Goal: Task Accomplishment & Management: Manage account settings

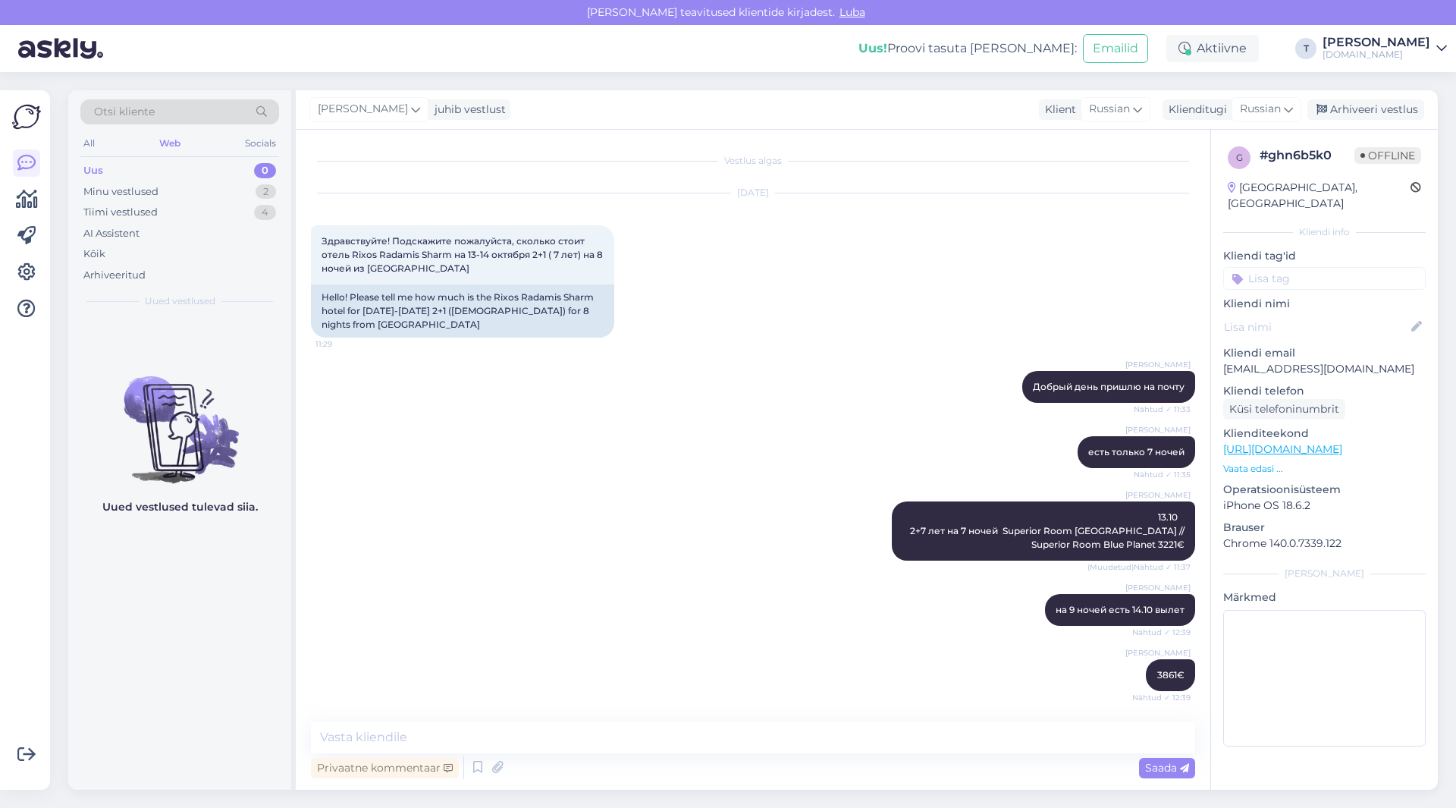
scroll to position [934, 0]
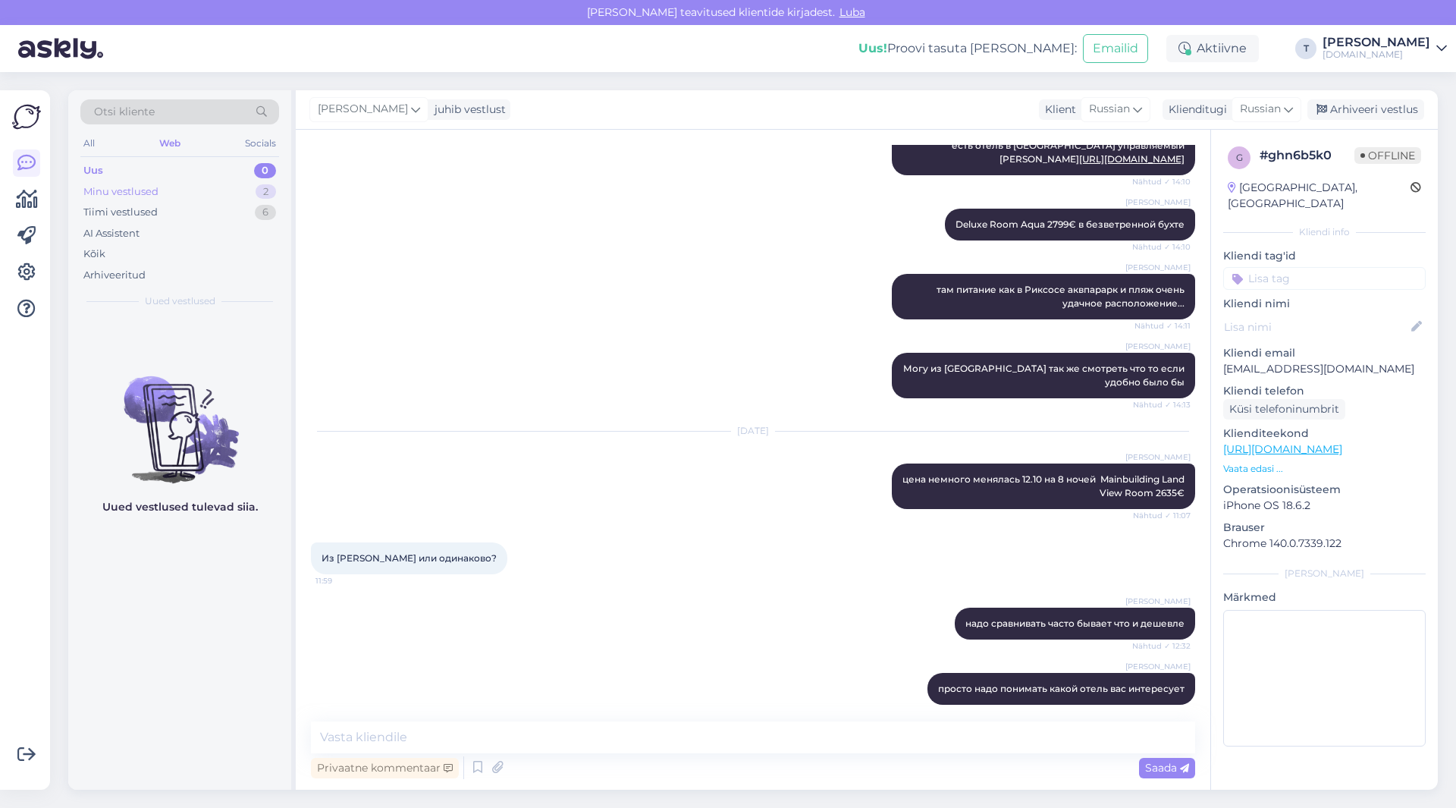
click at [221, 193] on div "Minu vestlused 2" at bounding box center [179, 191] width 199 height 21
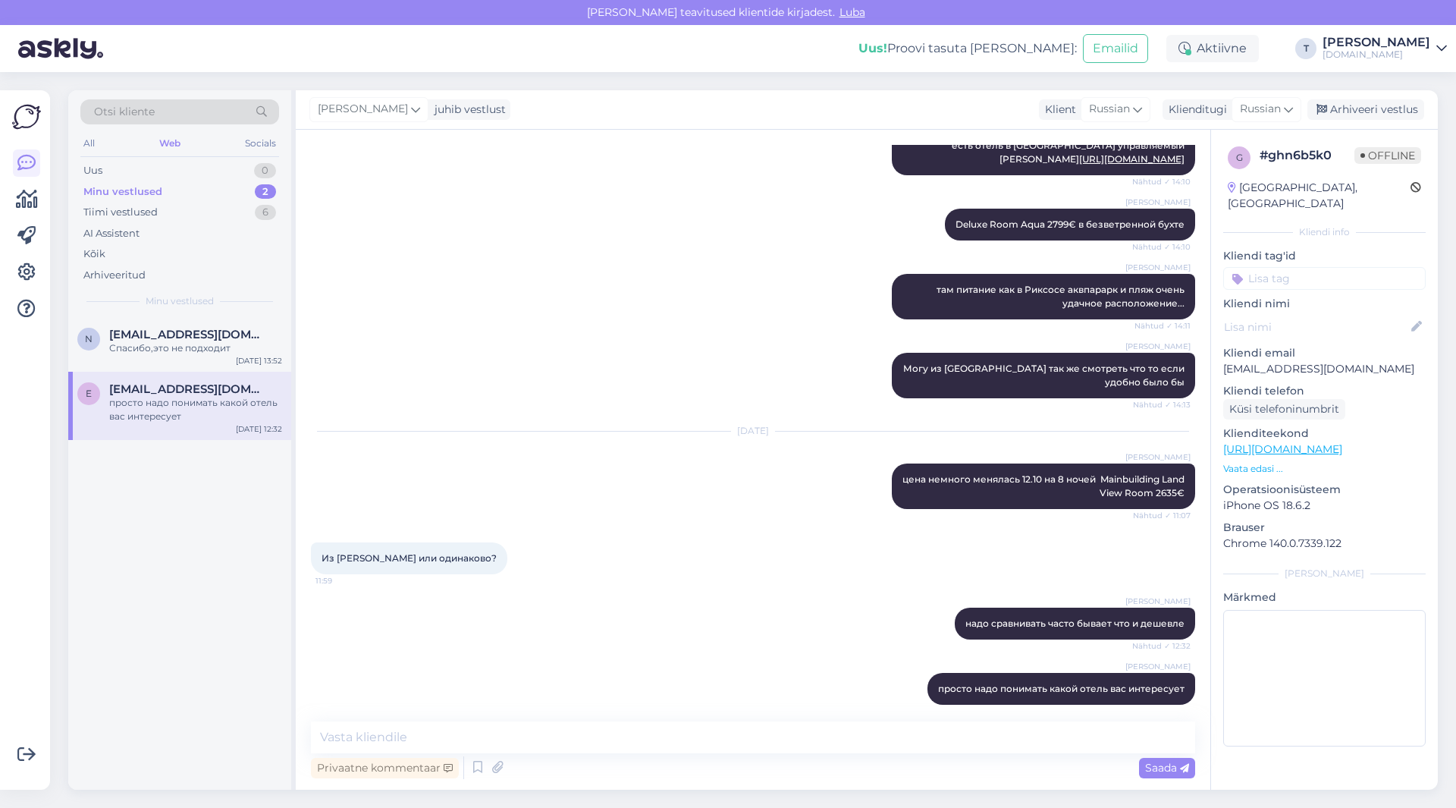
click at [195, 316] on div "Otsi kliente All Web Socials Uus 0 Minu vestlused 2 Tiimi vestlused 6 AI Assist…" at bounding box center [179, 203] width 223 height 227
click at [195, 337] on span "[EMAIL_ADDRESS][DOMAIN_NAME]" at bounding box center [188, 335] width 158 height 14
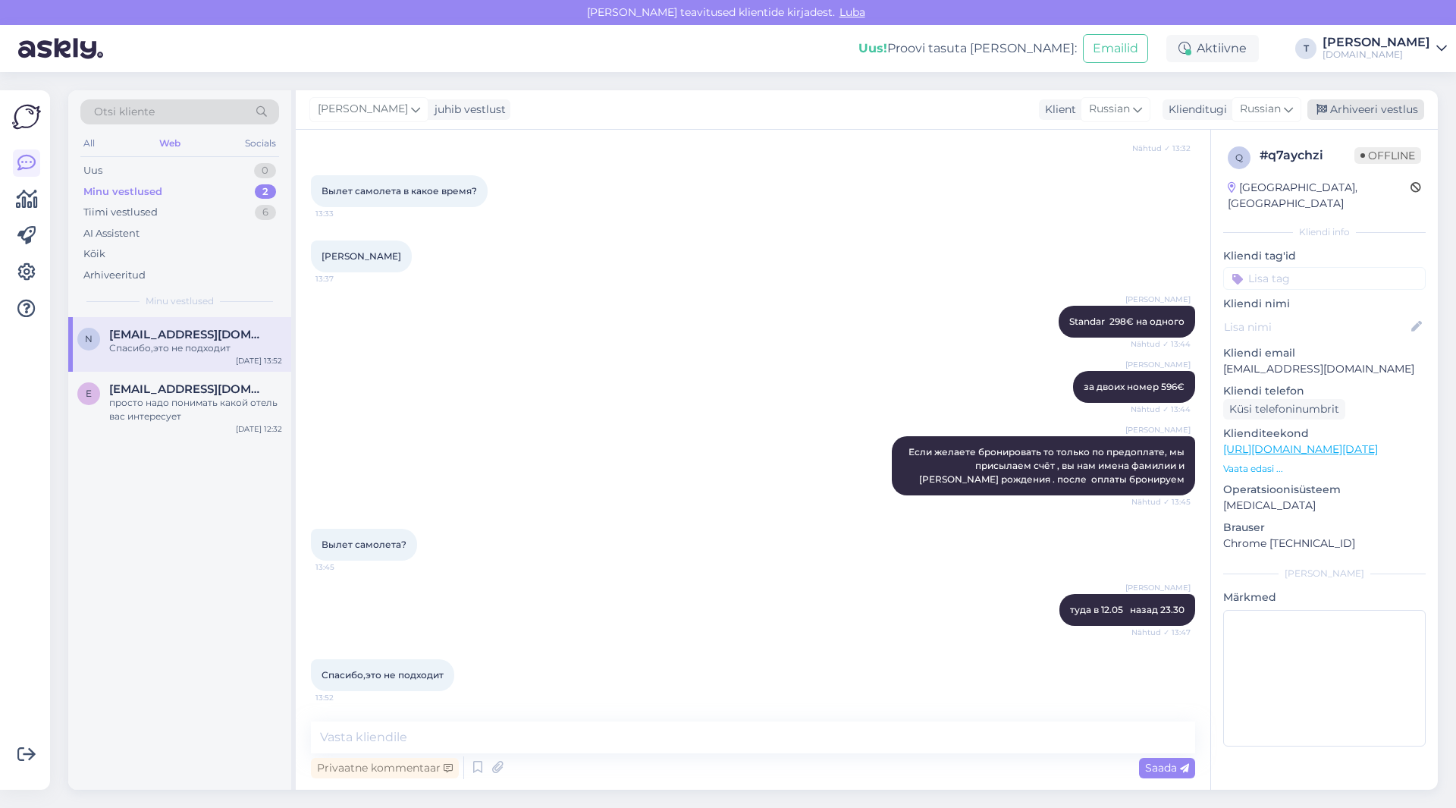
click at [1359, 111] on div "Arhiveeri vestlus" at bounding box center [1365, 109] width 117 height 20
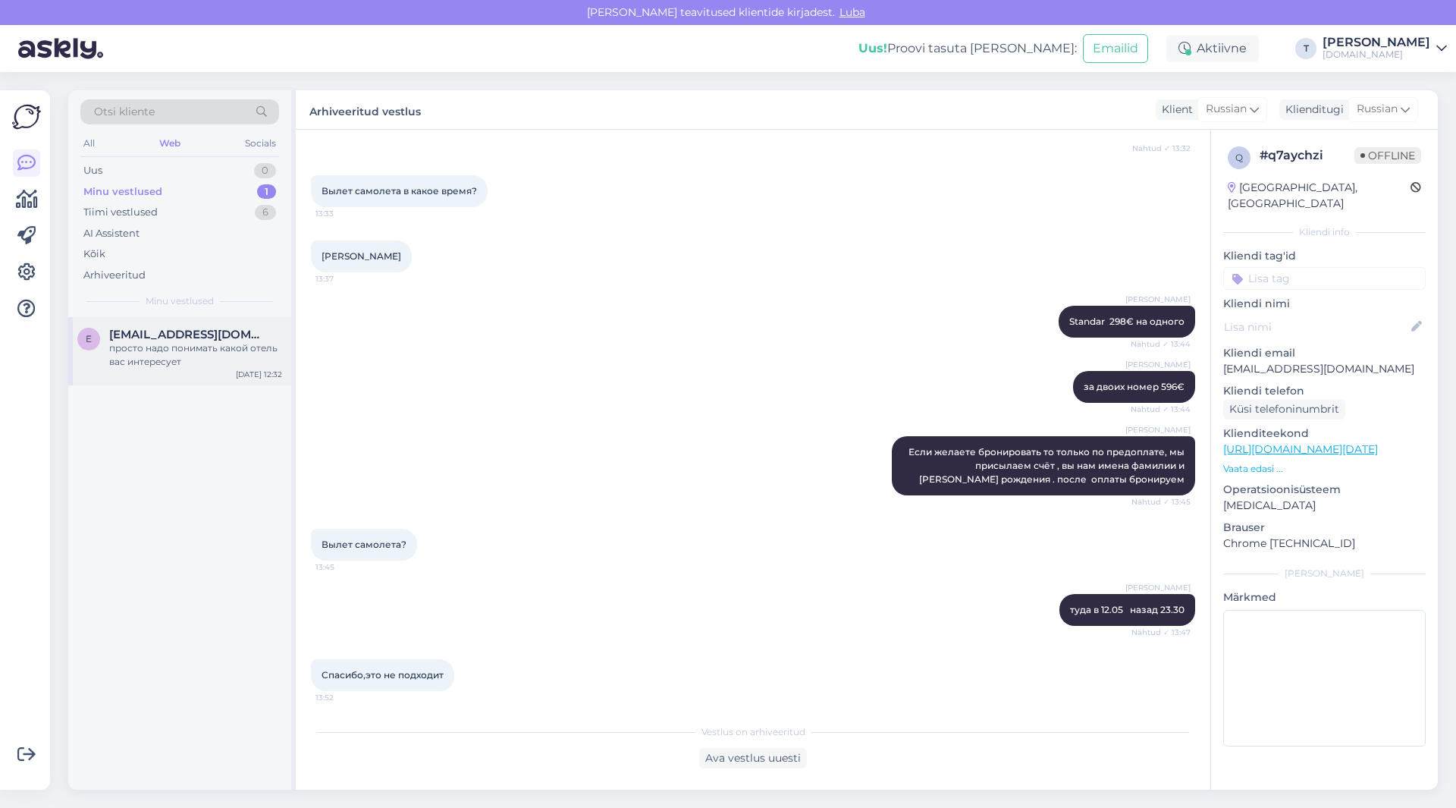
click at [192, 336] on span "[EMAIL_ADDRESS][DOMAIN_NAME]" at bounding box center [188, 335] width 158 height 14
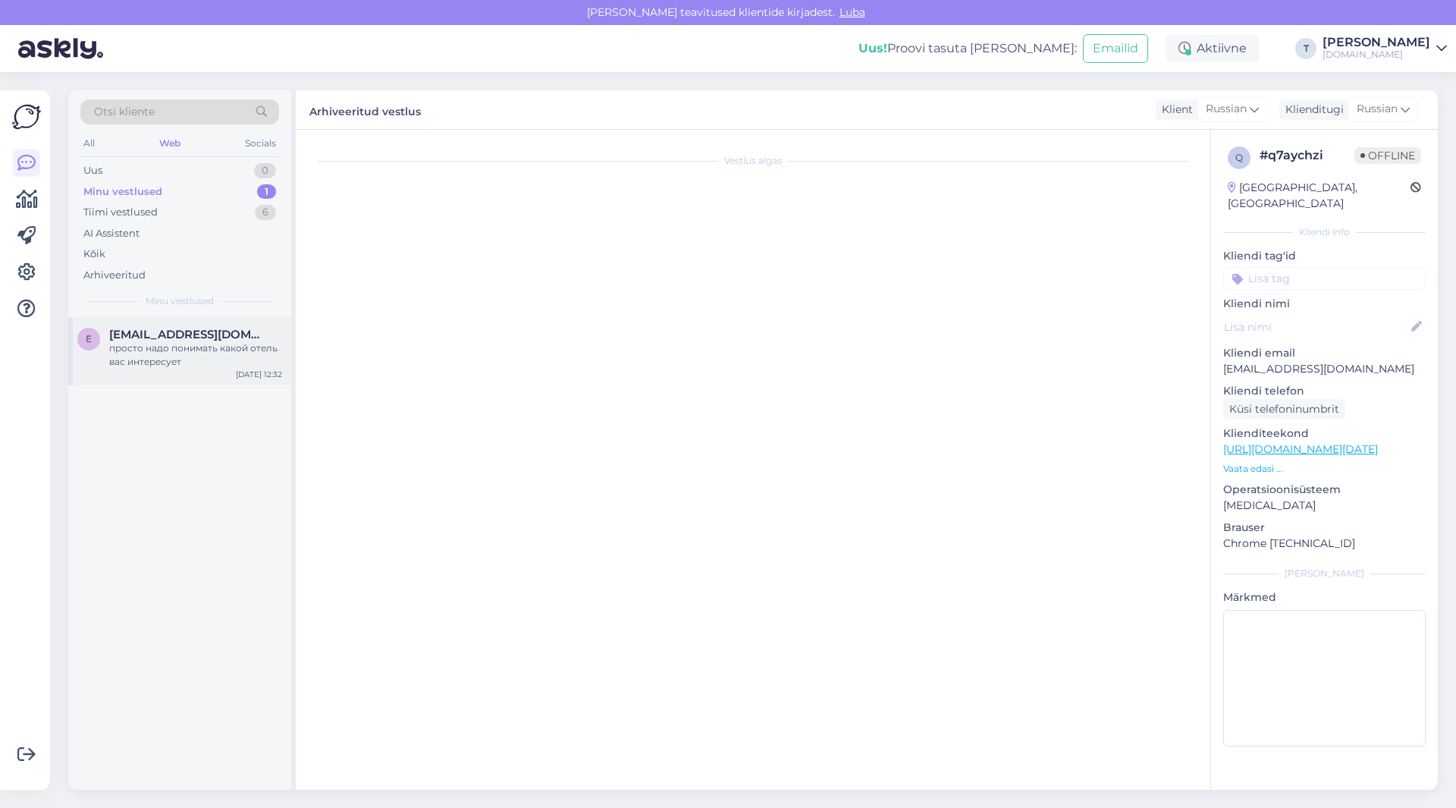
scroll to position [934, 0]
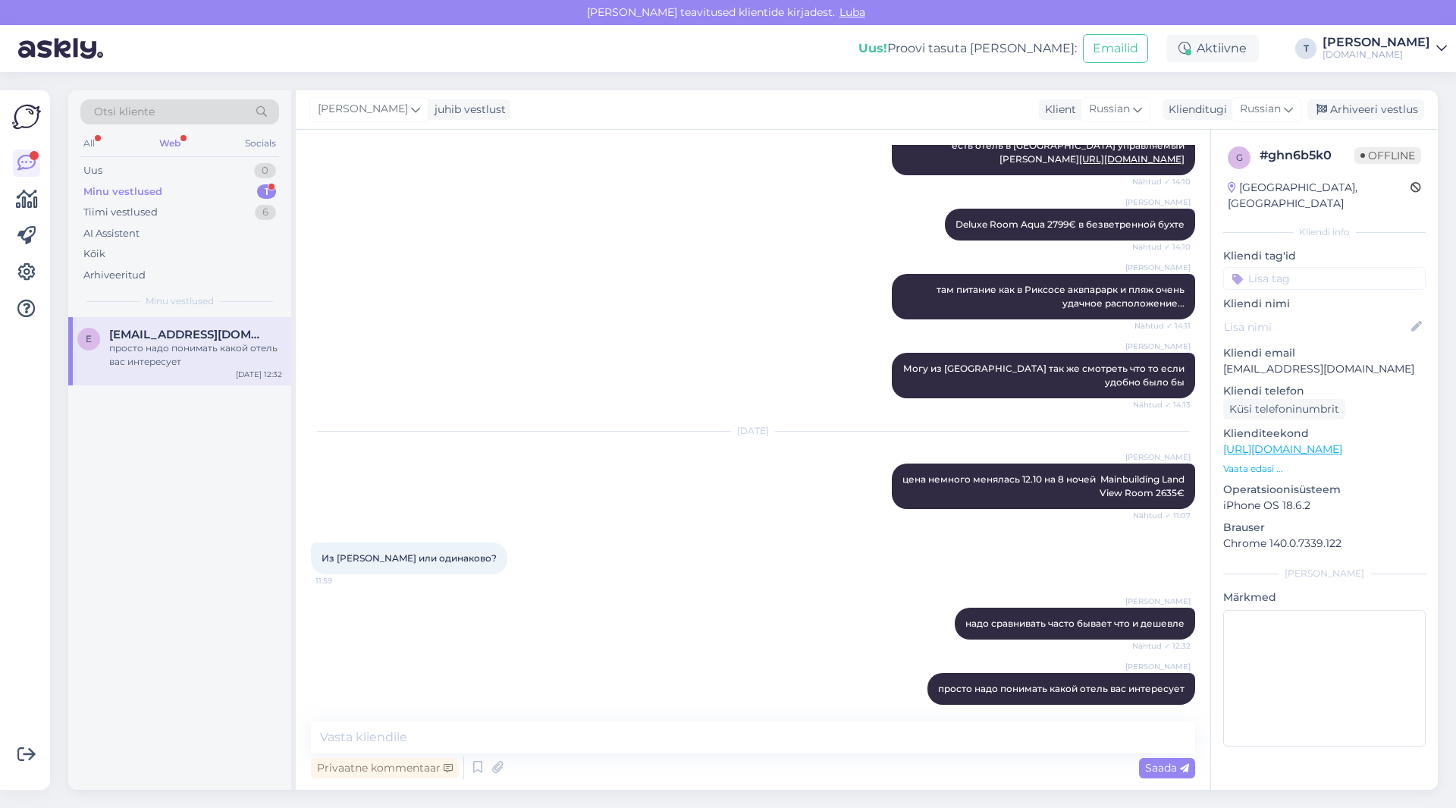
click at [181, 189] on div "Minu vestlused 1" at bounding box center [179, 191] width 199 height 21
click at [190, 335] on span "[EMAIL_ADDRESS][DOMAIN_NAME]" at bounding box center [188, 335] width 158 height 14
click at [172, 165] on div "Uus 1" at bounding box center [179, 170] width 199 height 21
click at [174, 187] on div "Minu vestlused 1" at bounding box center [179, 191] width 199 height 21
click at [202, 163] on div "Uus 1" at bounding box center [179, 170] width 199 height 21
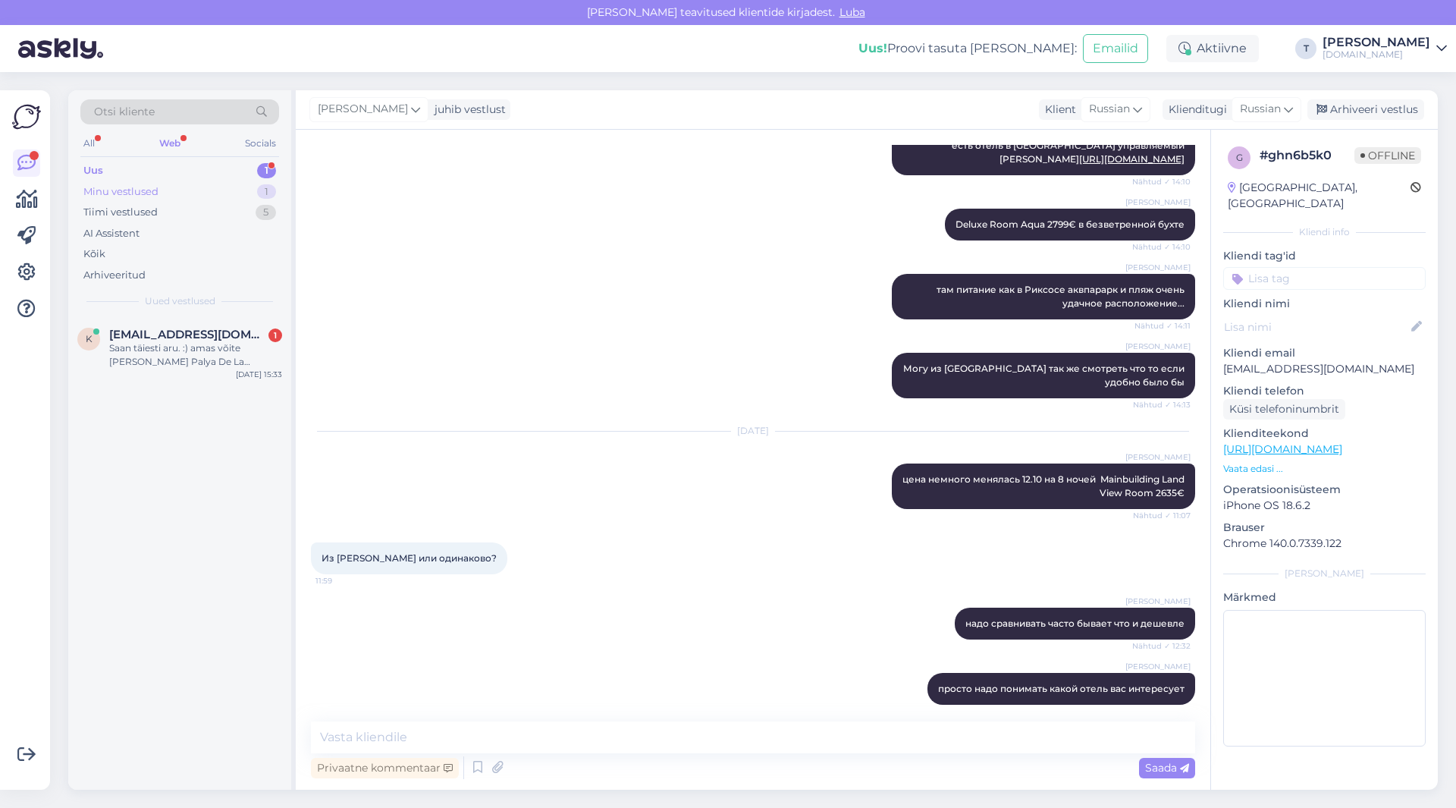
click at [226, 194] on div "Minu vestlused 1" at bounding box center [179, 191] width 199 height 21
